Goal: Navigation & Orientation: Find specific page/section

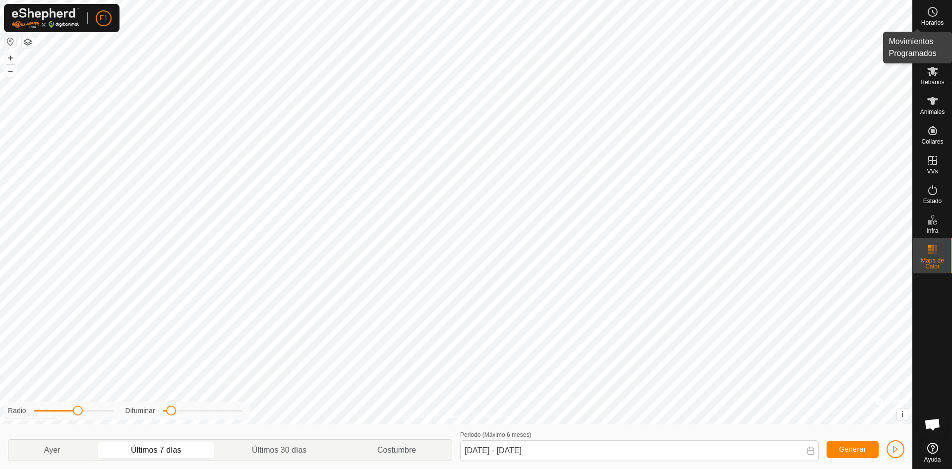
click at [937, 15] on icon at bounding box center [932, 12] width 12 height 12
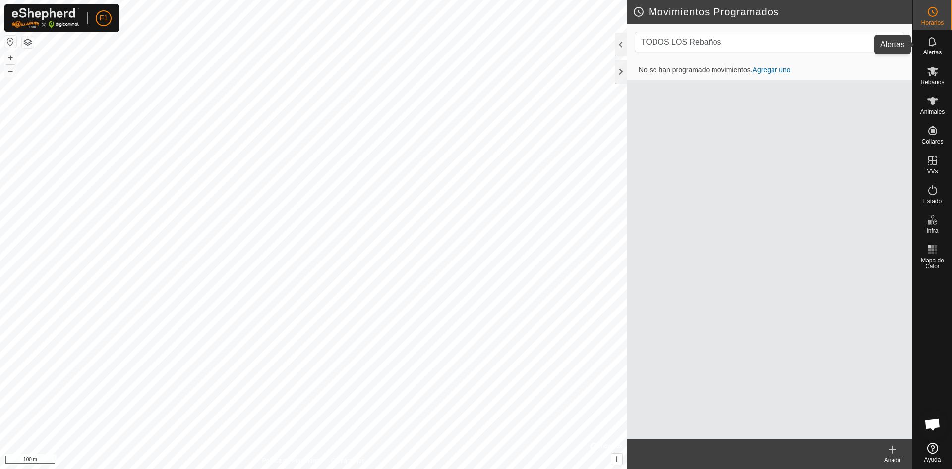
click at [933, 48] on es-notification-svg-icon at bounding box center [932, 42] width 18 height 16
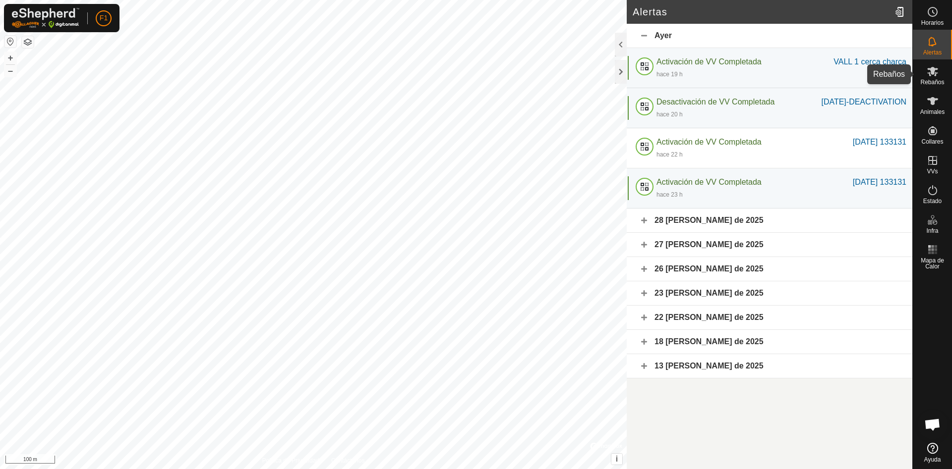
click at [932, 78] on es-mob-svg-icon at bounding box center [932, 71] width 18 height 16
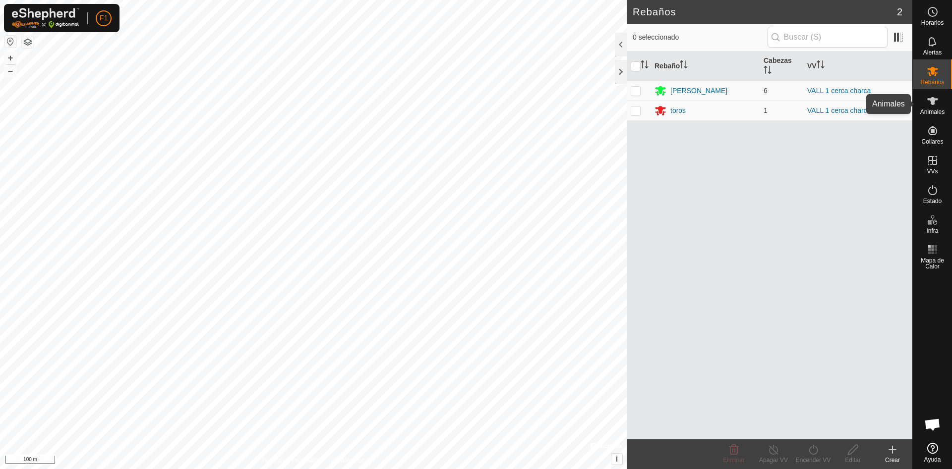
click at [932, 103] on icon at bounding box center [932, 101] width 11 height 8
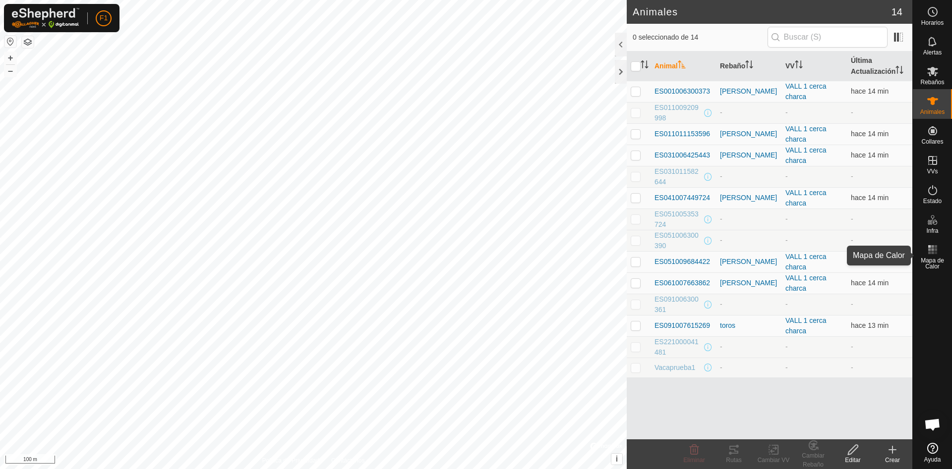
click at [932, 256] on es-heatmap-svg-icon at bounding box center [932, 250] width 18 height 16
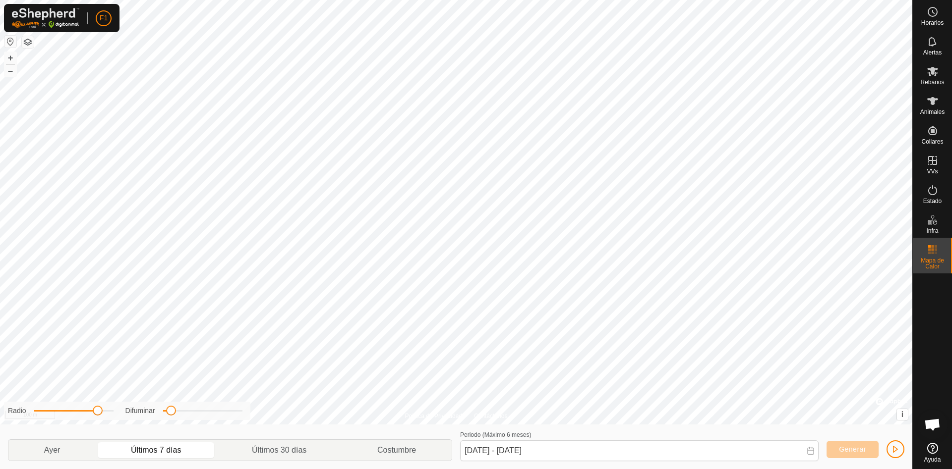
drag, startPoint x: 77, startPoint y: 413, endPoint x: 98, endPoint y: 419, distance: 21.8
click at [98, 419] on div "Radio Difuminar" at bounding box center [127, 411] width 246 height 18
drag, startPoint x: 172, startPoint y: 414, endPoint x: 194, endPoint y: 409, distance: 22.5
click at [194, 409] on span at bounding box center [193, 411] width 10 height 10
